Goal: Transaction & Acquisition: Purchase product/service

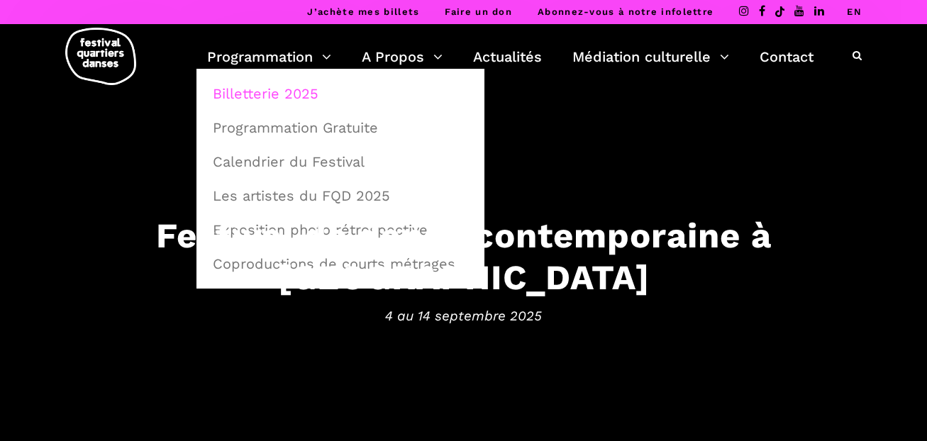
click at [283, 96] on link "Billetterie 2025" at bounding box center [340, 93] width 272 height 33
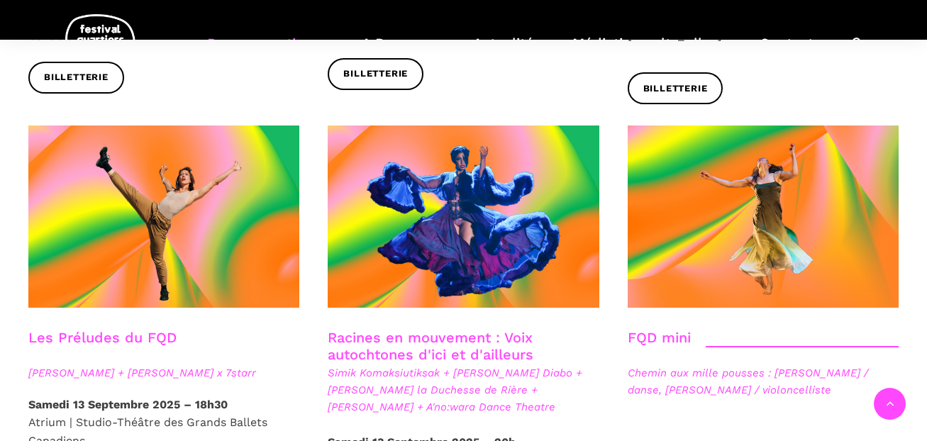
drag, startPoint x: 931, startPoint y: 20, endPoint x: 945, endPoint y: 199, distance: 179.9
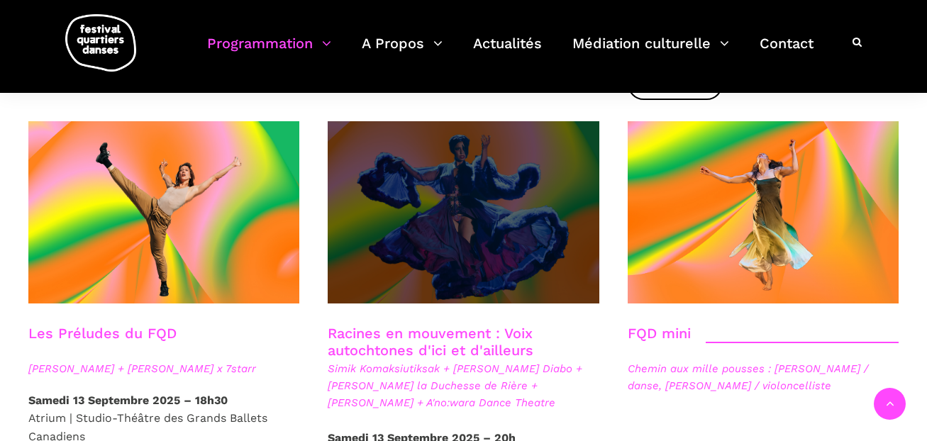
click at [535, 122] on span at bounding box center [463, 212] width 271 height 182
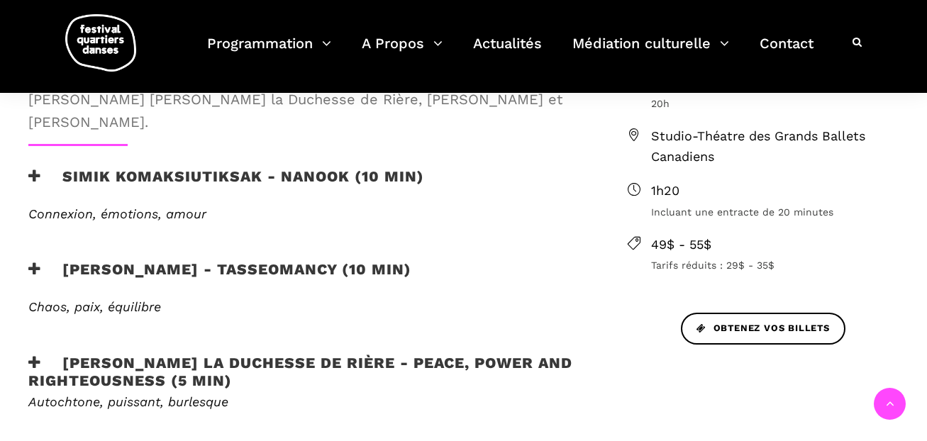
scroll to position [576, 0]
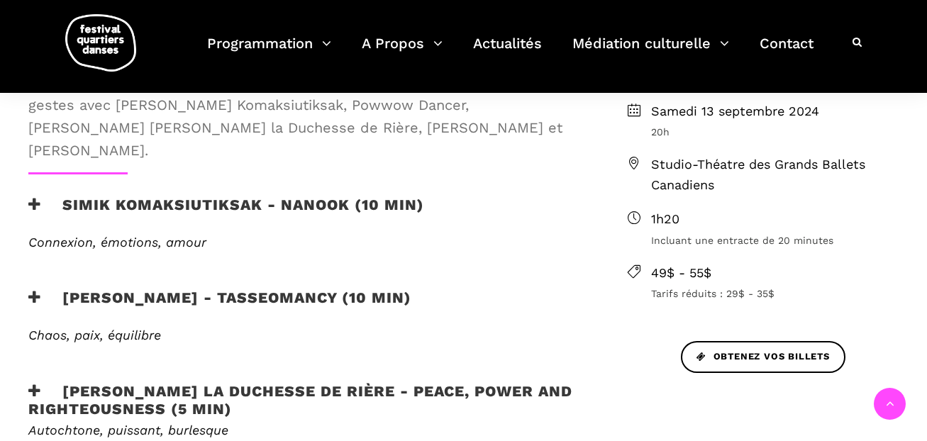
drag, startPoint x: 931, startPoint y: 7, endPoint x: 931, endPoint y: 109, distance: 101.4
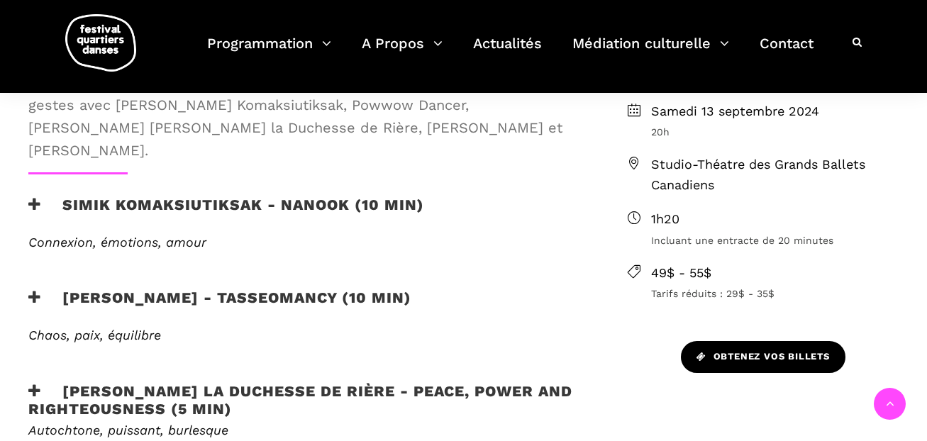
click at [786, 360] on span "Obtenez vos billets" at bounding box center [762, 357] width 133 height 15
